Goal: Task Accomplishment & Management: Use online tool/utility

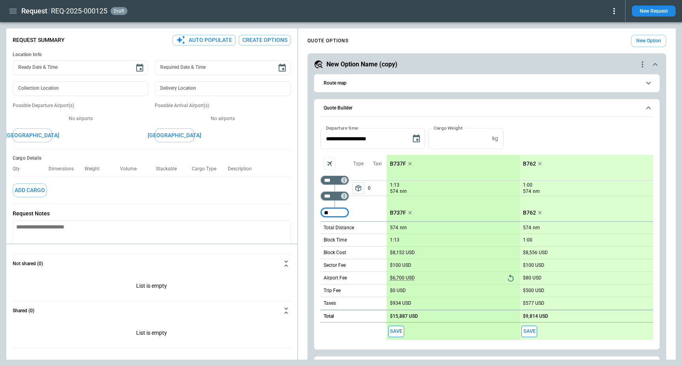
type input "*"
type input "***"
click at [364, 212] on div "Type" at bounding box center [358, 188] width 19 height 66
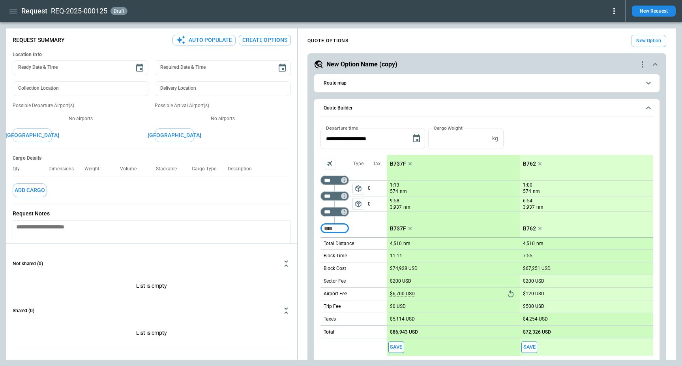
click at [357, 188] on span "package_2" at bounding box center [359, 188] width 8 height 8
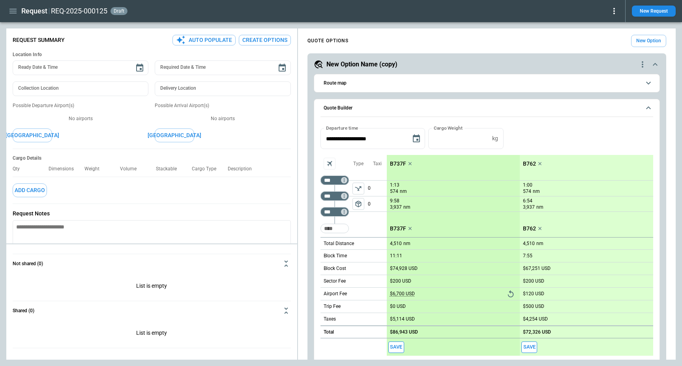
click at [331, 165] on icon "Aircraft selection" at bounding box center [329, 163] width 5 height 5
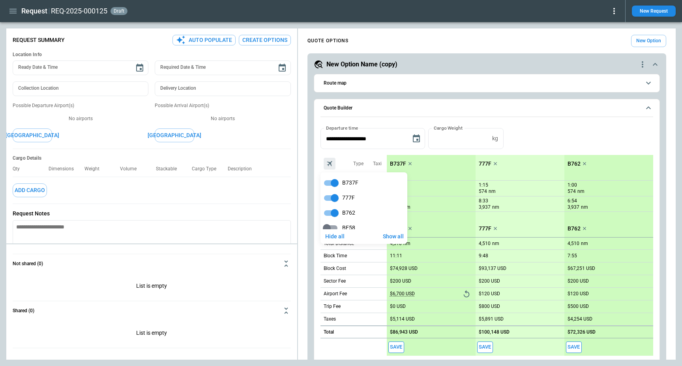
click at [529, 145] on div at bounding box center [341, 183] width 682 height 366
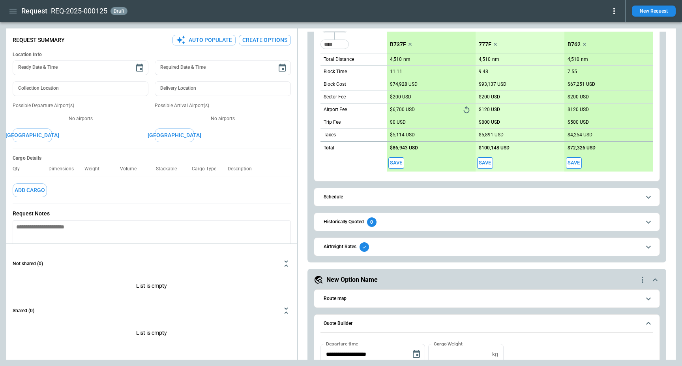
scroll to position [192, 0]
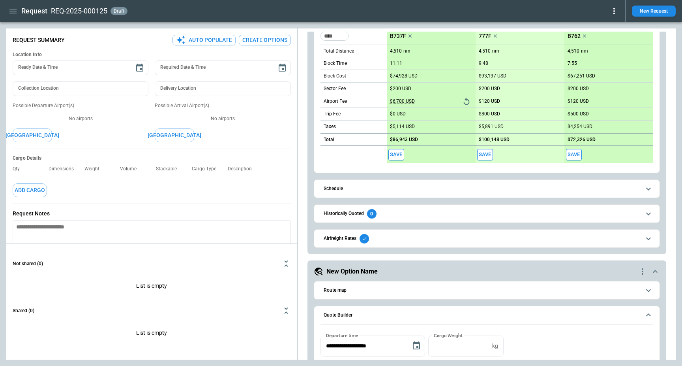
click at [640, 272] on icon "quote-option-actions" at bounding box center [642, 270] width 9 height 9
click at [612, 317] on li "Delete Quote Option" at bounding box center [612, 318] width 69 height 11
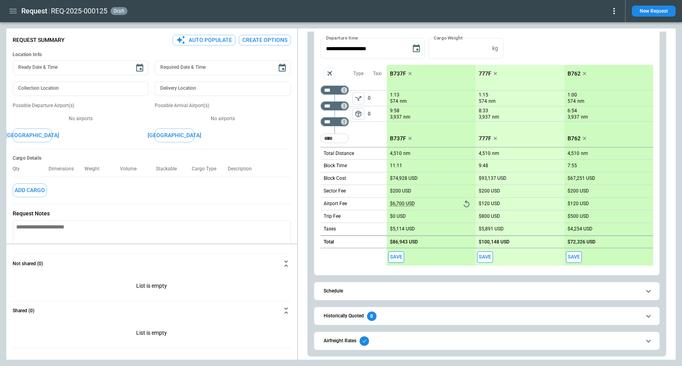
scroll to position [90, 0]
click at [509, 335] on button "Airfreight Rates" at bounding box center [487, 341] width 333 height 18
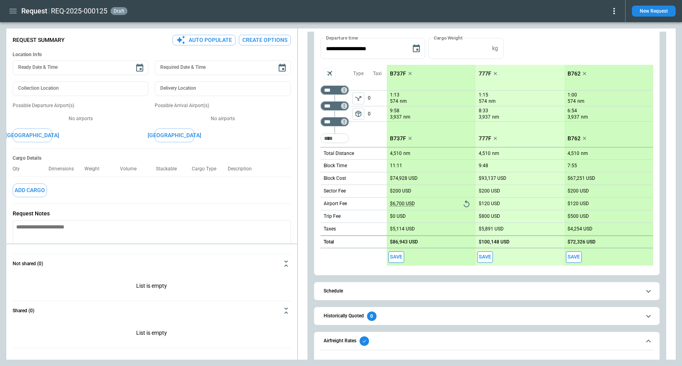
scroll to position [128, 0]
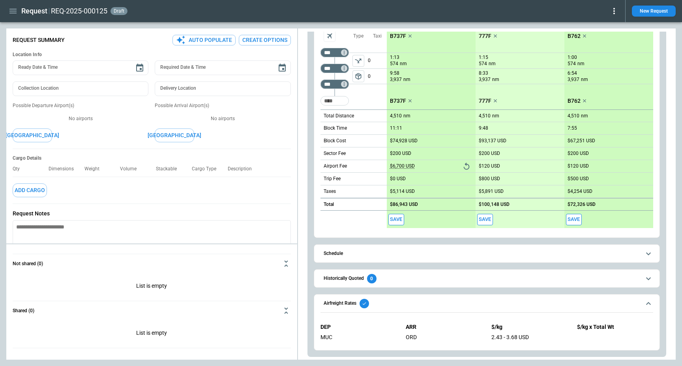
click at [476, 300] on span "Airfreight Rates" at bounding box center [482, 302] width 317 height 9
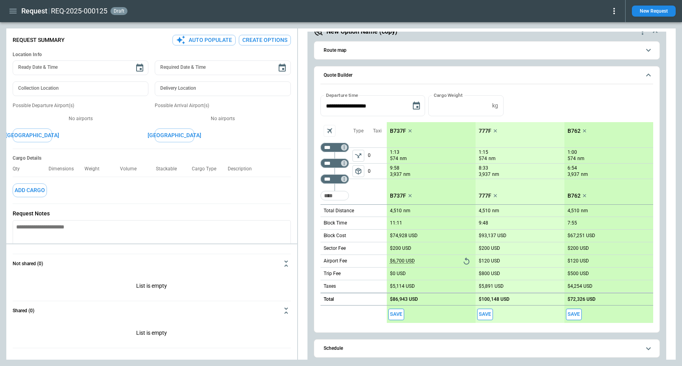
scroll to position [0, 0]
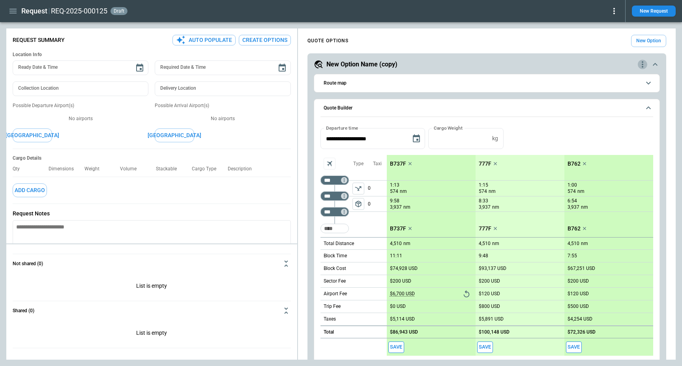
click at [647, 63] on icon "quote-option-actions" at bounding box center [642, 64] width 9 height 9
click at [608, 75] on button "Duplicate Quote Option" at bounding box center [612, 77] width 69 height 11
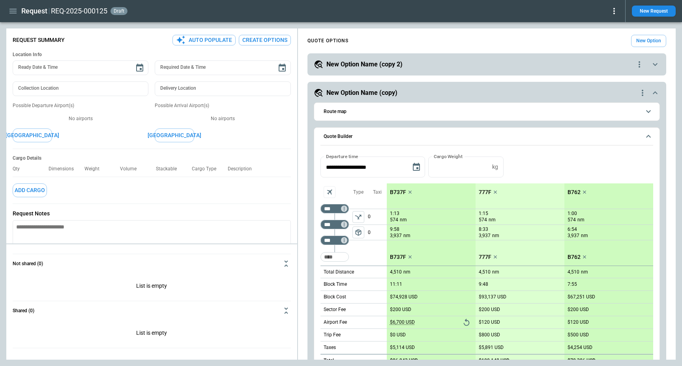
click at [394, 64] on h5 "New Option Name (copy 2)" at bounding box center [364, 64] width 76 height 9
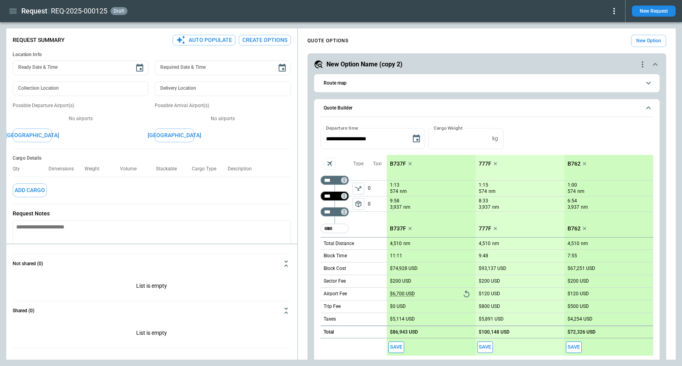
click at [331, 192] on input "***" at bounding box center [333, 196] width 22 height 8
type input "***"
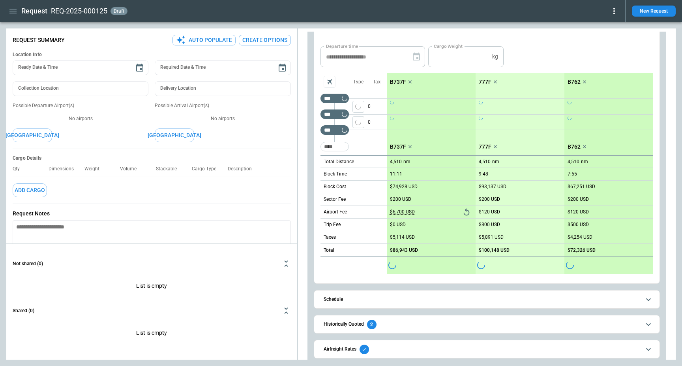
scroll to position [83, 0]
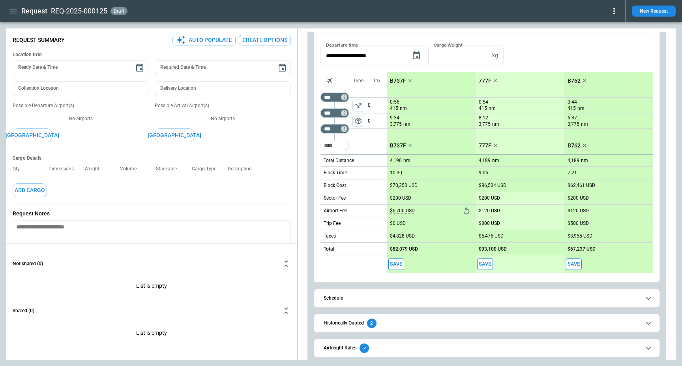
click at [363, 139] on div "Type package_2" at bounding box center [358, 113] width 19 height 82
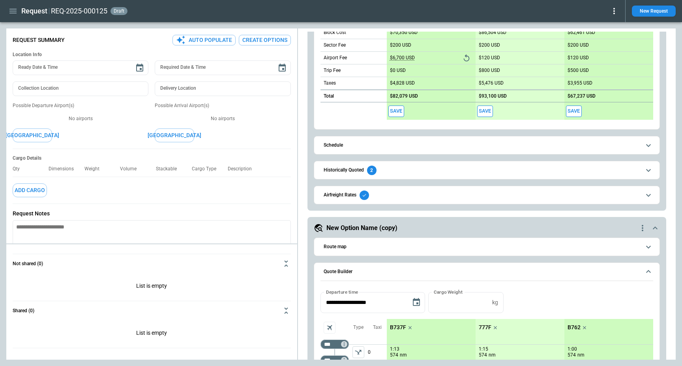
scroll to position [0, 0]
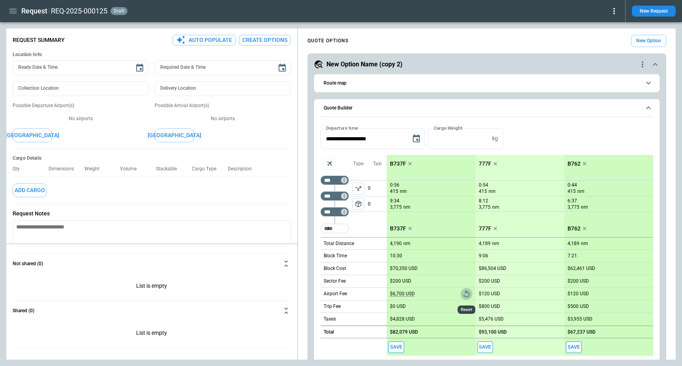
click at [464, 293] on icon "Reset" at bounding box center [466, 293] width 9 height 9
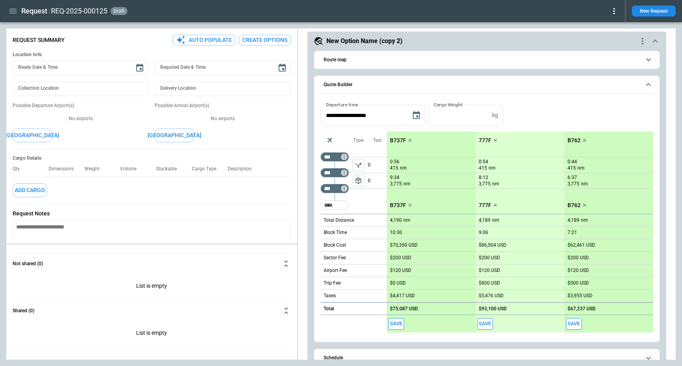
scroll to position [24, 0]
click at [439, 49] on div "**********" at bounding box center [487, 230] width 346 height 371
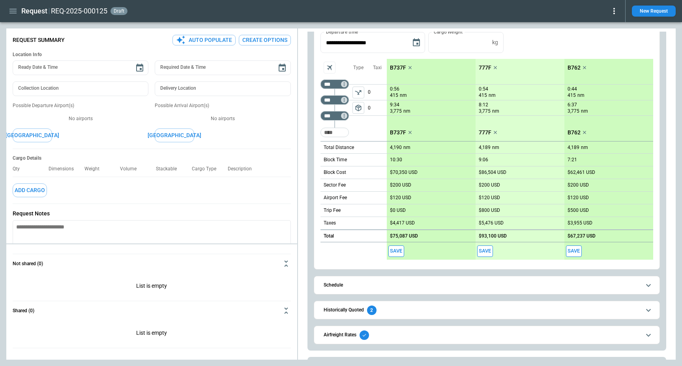
scroll to position [27, 0]
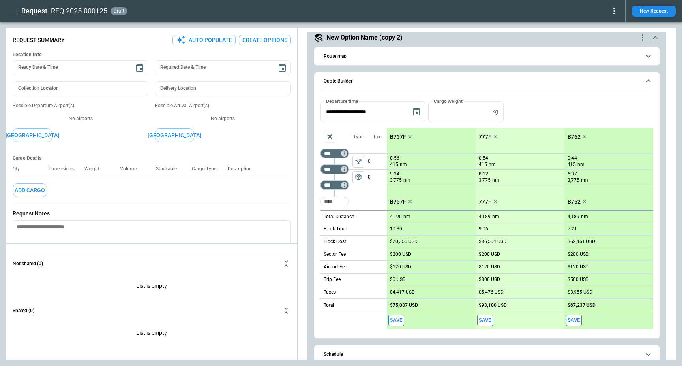
click at [398, 313] on div "Save" at bounding box center [431, 319] width 89 height 17
click at [397, 318] on button "Save" at bounding box center [396, 319] width 16 height 11
click at [483, 320] on button "Save" at bounding box center [485, 319] width 16 height 11
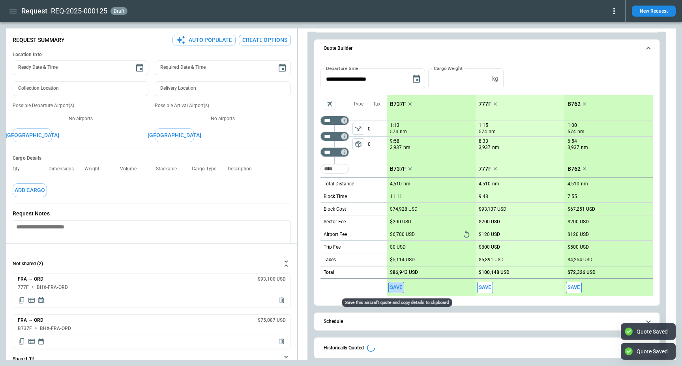
click at [394, 287] on button "Save" at bounding box center [396, 286] width 16 height 11
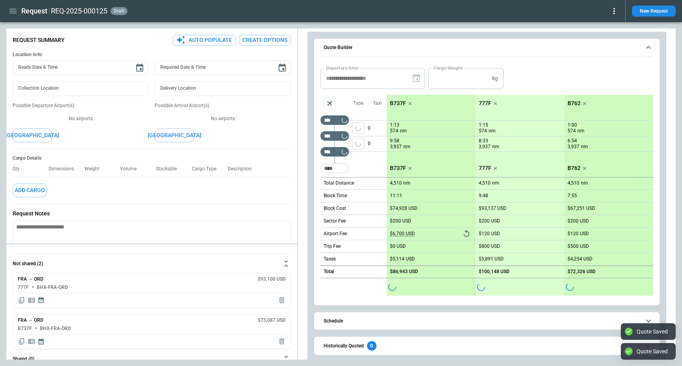
scroll to position [459, 0]
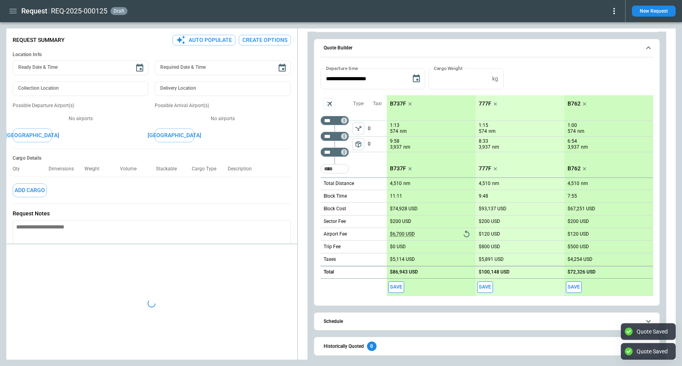
click at [486, 287] on button "Save" at bounding box center [485, 286] width 16 height 11
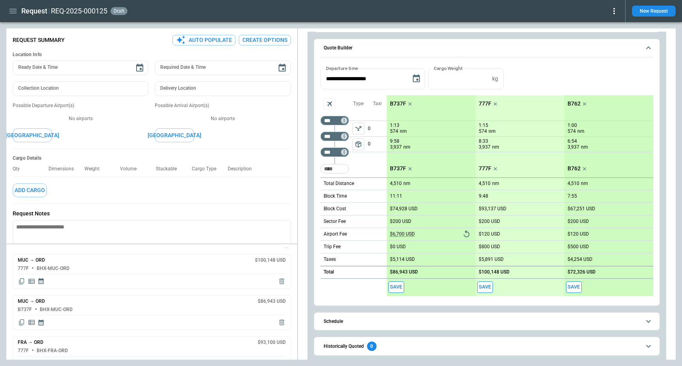
scroll to position [14, 0]
click at [11, 13] on icon "button" at bounding box center [12, 10] width 9 height 9
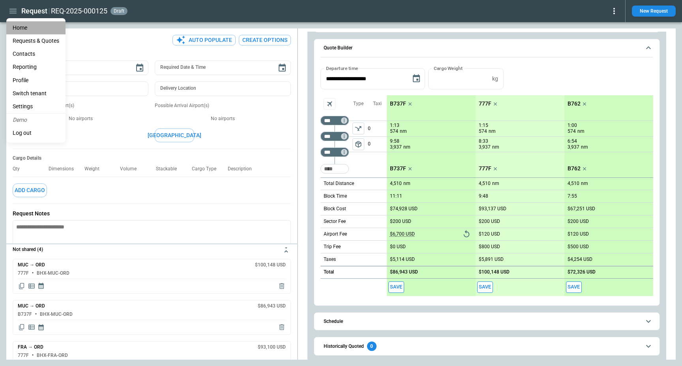
click at [31, 29] on li "Home" at bounding box center [35, 27] width 59 height 13
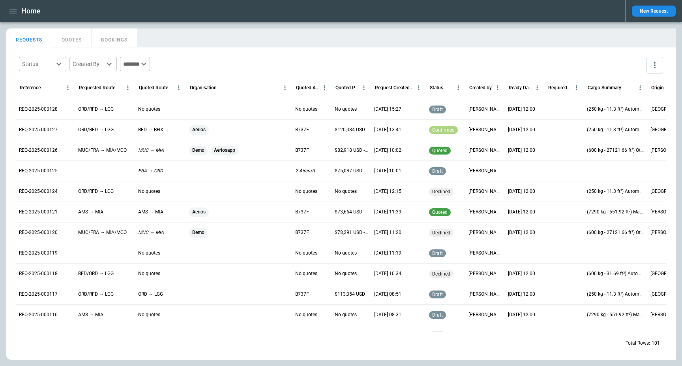
click at [54, 154] on div "REQ-2025-000126" at bounding box center [45, 150] width 59 height 21
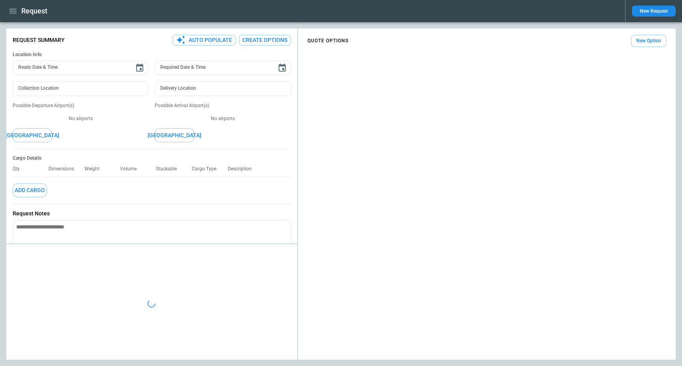
type input "**********"
type input "*******"
type textarea "*"
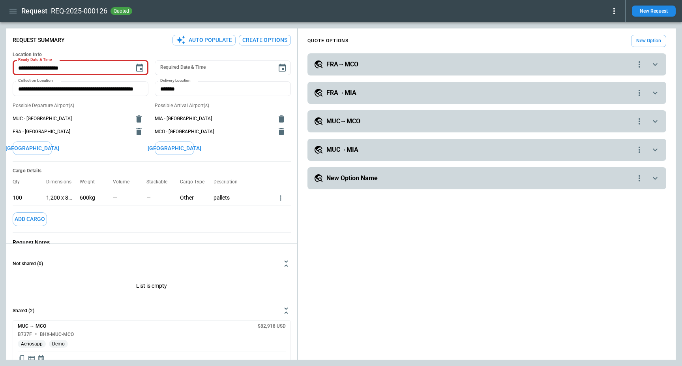
click at [330, 69] on div "**********" at bounding box center [487, 64] width 359 height 22
click at [346, 60] on h5 "FRA→MCO" at bounding box center [342, 64] width 32 height 9
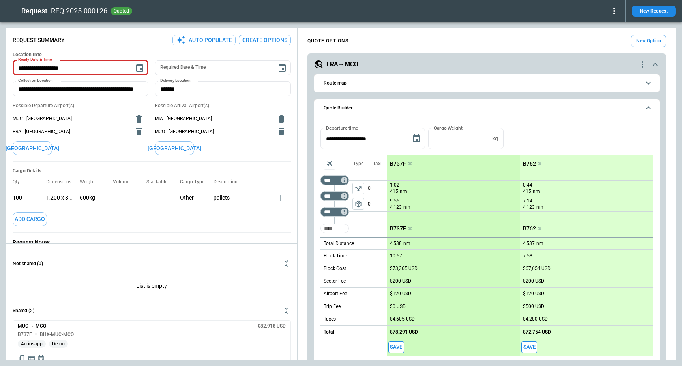
click at [328, 229] on input "Too short" at bounding box center [334, 228] width 25 height 14
type input "***"
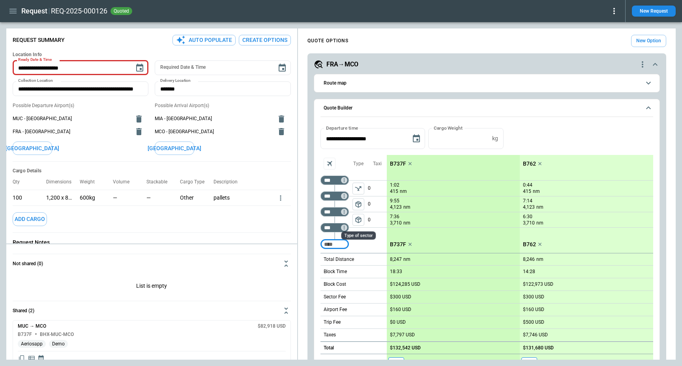
click at [360, 221] on span "package_2" at bounding box center [359, 220] width 8 height 8
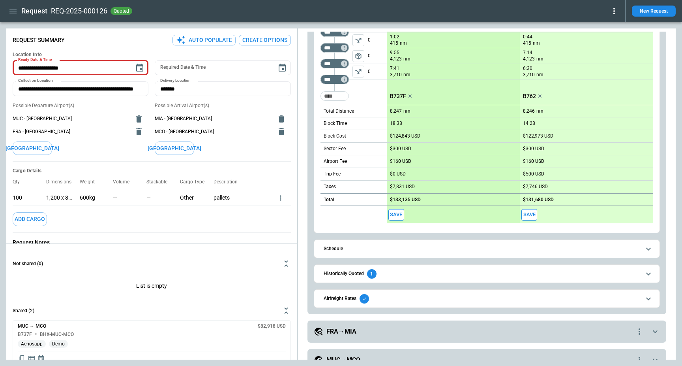
scroll to position [154, 0]
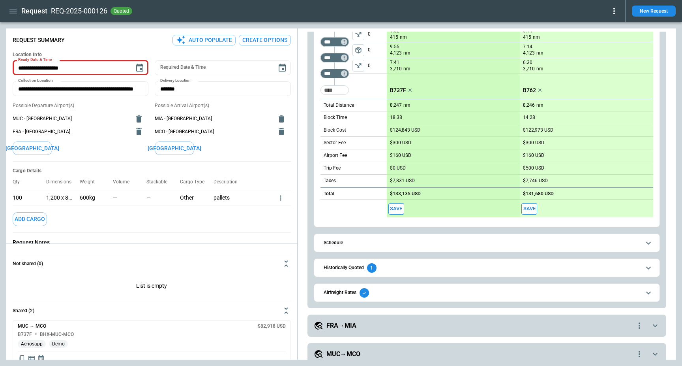
click at [430, 235] on button "Schedule" at bounding box center [487, 243] width 333 height 18
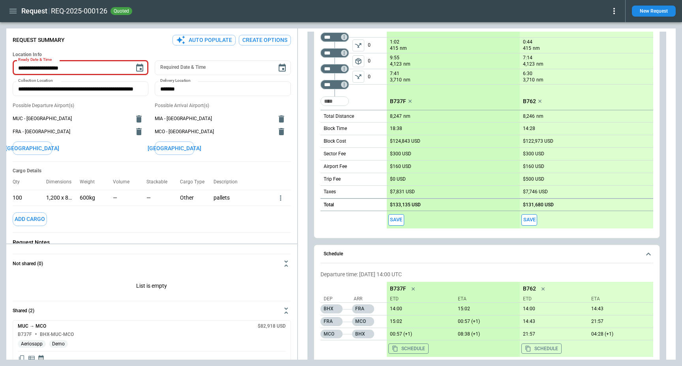
scroll to position [146, 0]
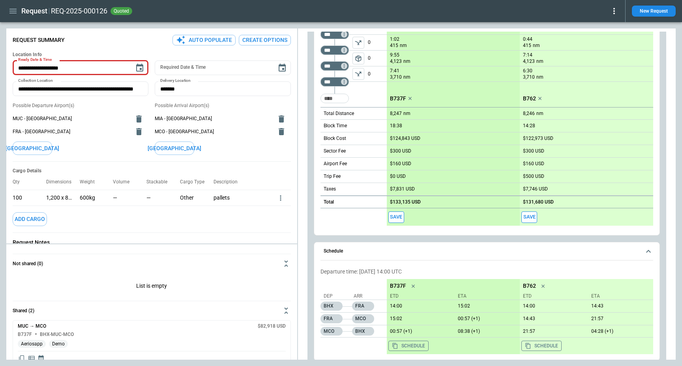
click at [445, 256] on button "Schedule" at bounding box center [487, 251] width 333 height 18
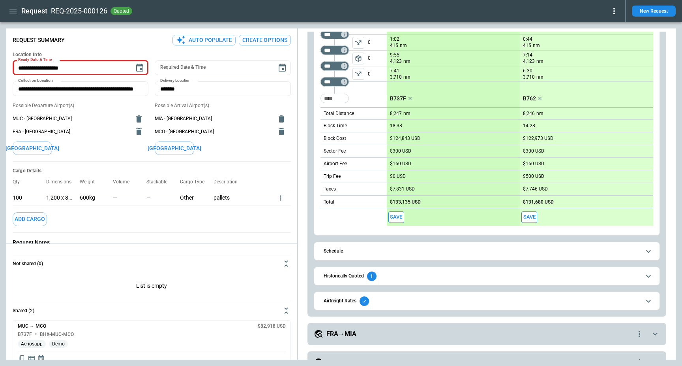
click at [445, 256] on button "Schedule" at bounding box center [487, 251] width 333 height 18
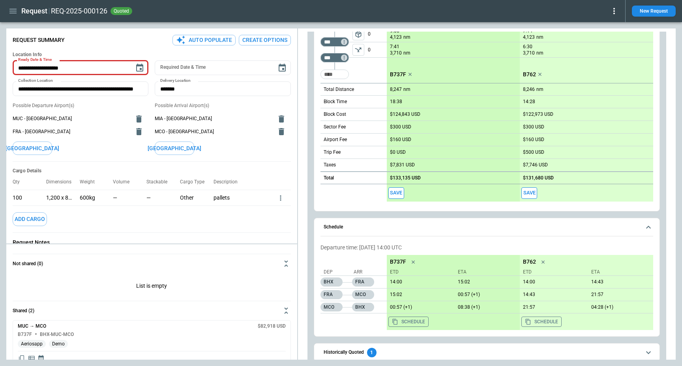
scroll to position [162, 0]
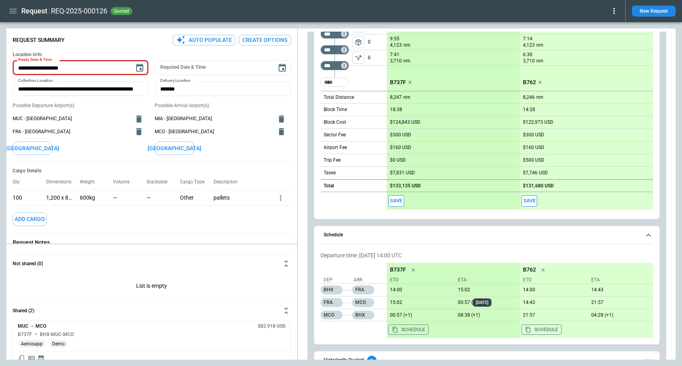
click at [461, 291] on p "15:02" at bounding box center [487, 290] width 65 height 6
click at [543, 272] on icon "scrollable content" at bounding box center [543, 270] width 8 height 8
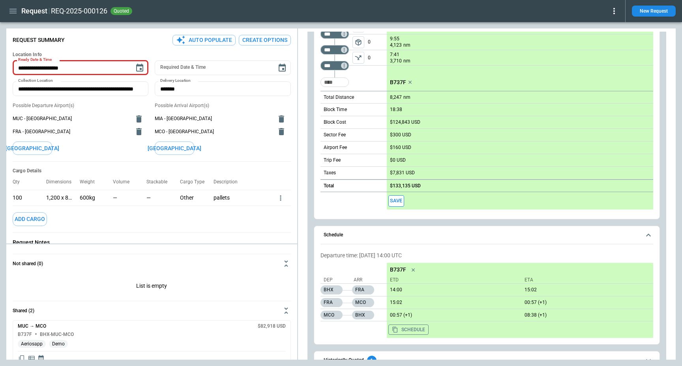
click at [479, 224] on div "**********" at bounding box center [487, 153] width 346 height 482
click at [480, 237] on button "Schedule" at bounding box center [487, 235] width 333 height 18
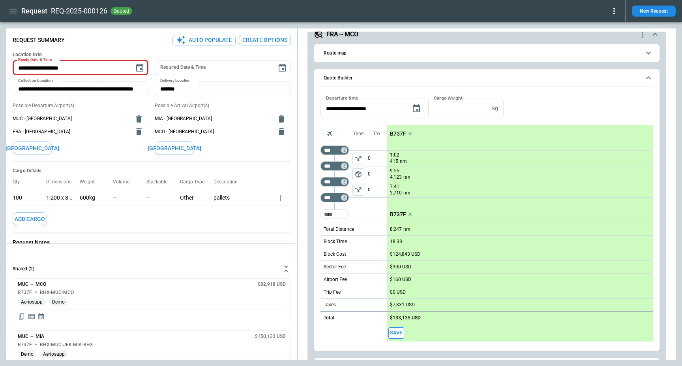
scroll to position [65, 0]
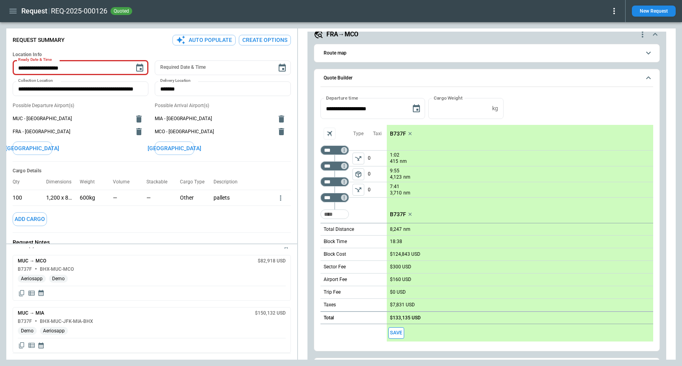
click at [42, 295] on icon "Display quote schedule" at bounding box center [41, 292] width 7 height 7
click at [43, 295] on div at bounding box center [341, 183] width 682 height 366
click at [21, 295] on icon "Copy quote content" at bounding box center [22, 293] width 8 height 8
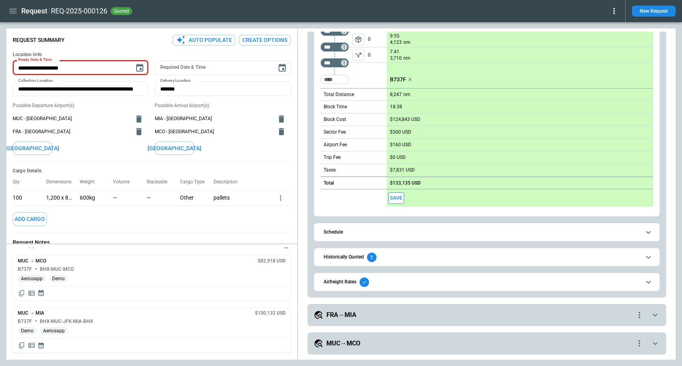
scroll to position [180, 0]
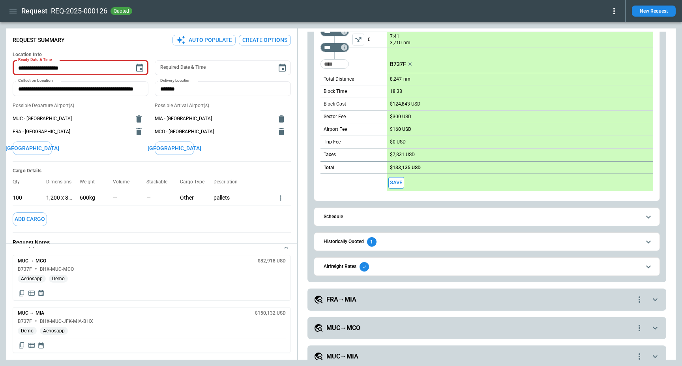
click at [367, 225] on div "Schedule Departure time: [DATE] 14:00 UTC Dep Arr BHX FRA FRA MCO MCO BHX B737F…" at bounding box center [487, 216] width 346 height 19
click at [366, 219] on span "Schedule" at bounding box center [482, 216] width 317 height 5
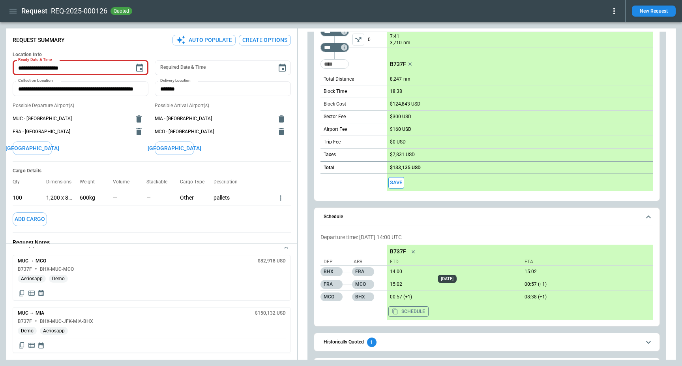
scroll to position [201, 0]
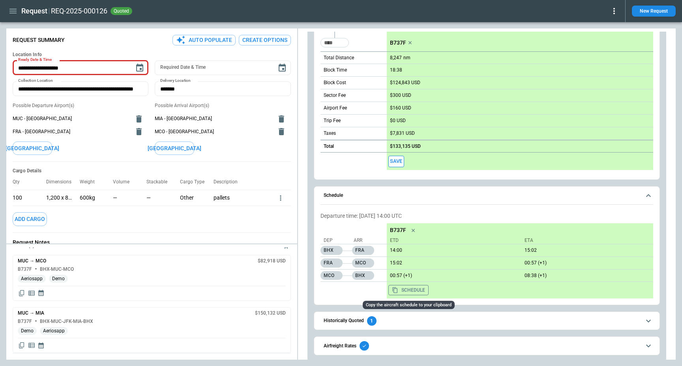
click at [417, 287] on button "Schedule" at bounding box center [408, 290] width 40 height 10
